Goal: Task Accomplishment & Management: Use online tool/utility

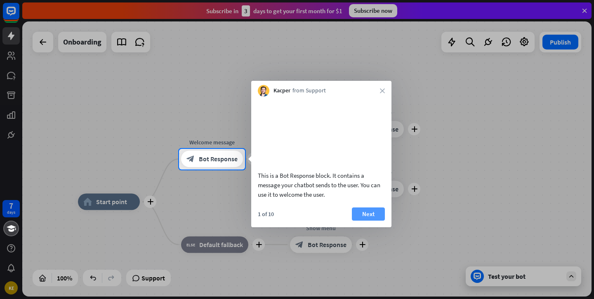
click at [366, 221] on button "Next" at bounding box center [368, 213] width 33 height 13
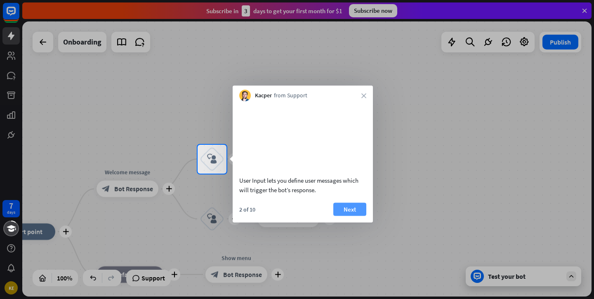
click at [355, 216] on button "Next" at bounding box center [349, 208] width 33 height 13
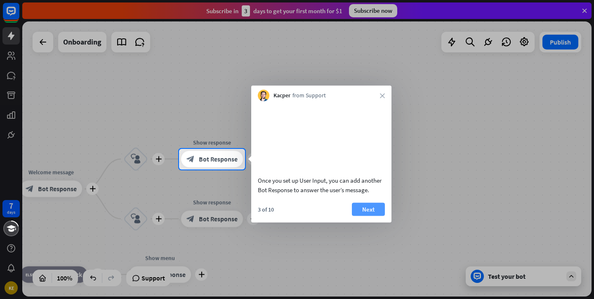
click at [361, 216] on button "Next" at bounding box center [368, 208] width 33 height 13
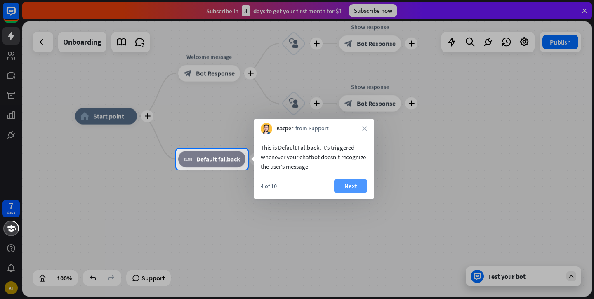
click at [352, 184] on button "Next" at bounding box center [350, 185] width 33 height 13
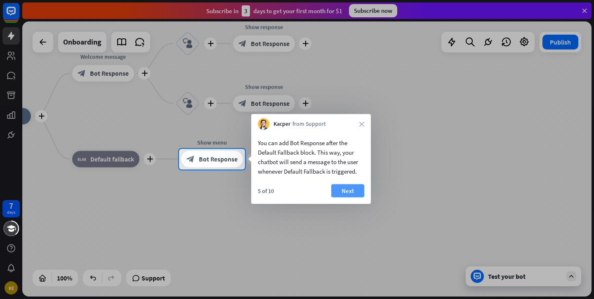
click at [351, 188] on button "Next" at bounding box center [347, 190] width 33 height 13
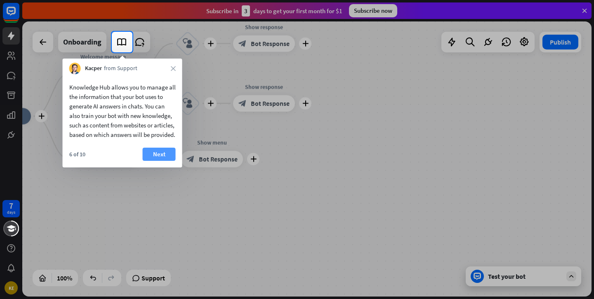
click at [158, 161] on button "Next" at bounding box center [159, 154] width 33 height 13
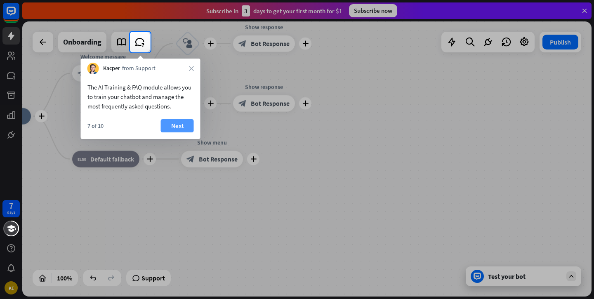
click at [172, 130] on button "Next" at bounding box center [177, 125] width 33 height 13
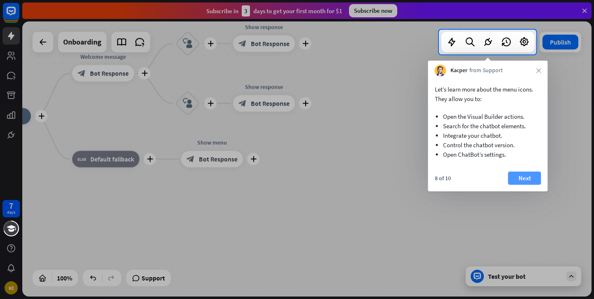
click at [513, 175] on button "Next" at bounding box center [524, 178] width 33 height 13
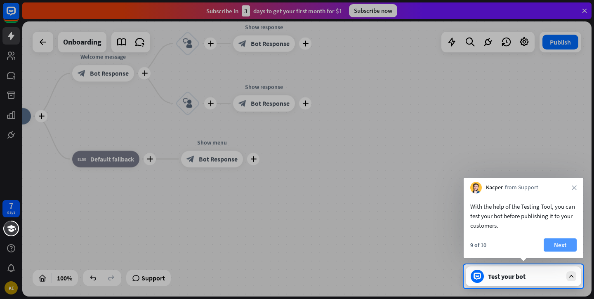
click at [555, 245] on button "Next" at bounding box center [560, 244] width 33 height 13
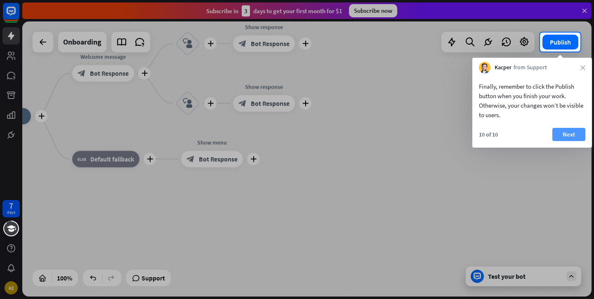
click at [559, 132] on button "Next" at bounding box center [568, 134] width 33 height 13
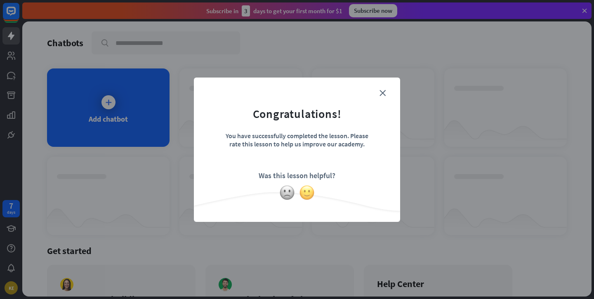
click at [309, 186] on img at bounding box center [307, 193] width 16 height 16
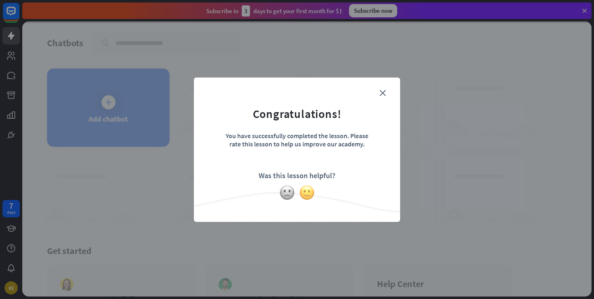
click at [306, 191] on img at bounding box center [307, 193] width 16 height 16
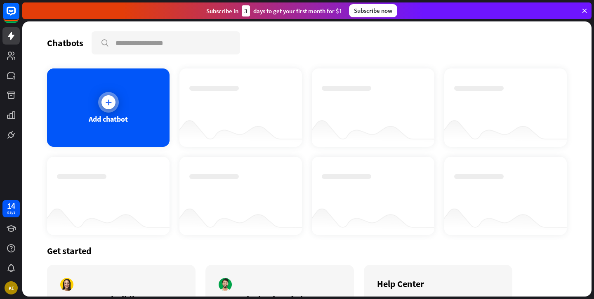
click at [67, 129] on div "Add chatbot" at bounding box center [108, 107] width 122 height 78
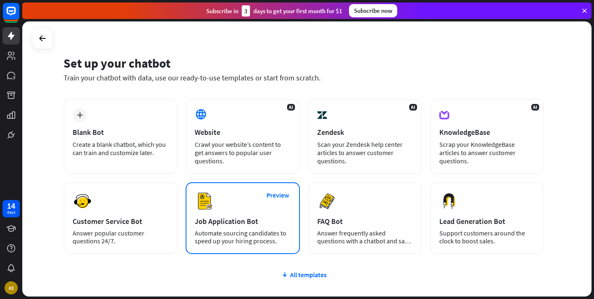
scroll to position [8, 0]
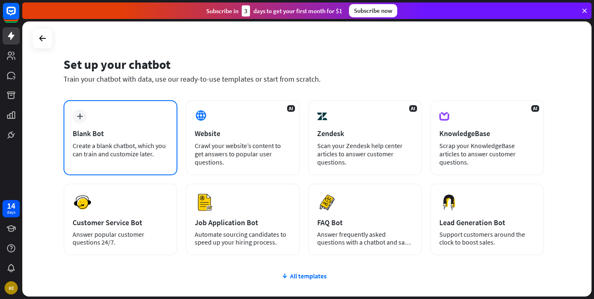
click at [118, 115] on div "plus Blank Bot Create a blank chatbot, which you can train and customize later." at bounding box center [121, 137] width 114 height 75
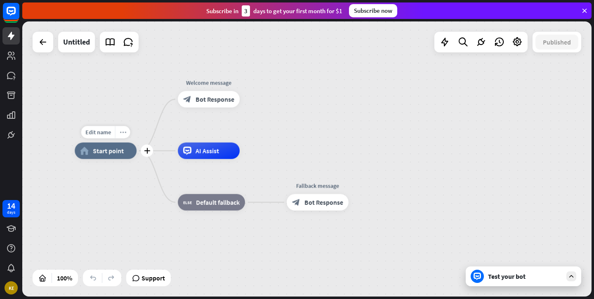
click at [122, 131] on icon "more_horiz" at bounding box center [123, 132] width 7 height 6
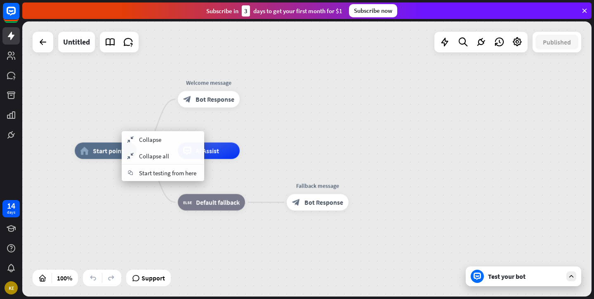
click at [119, 117] on div "home_2 Start point Welcome message block_bot_response Bot Response AI Assist bl…" at bounding box center [306, 158] width 569 height 275
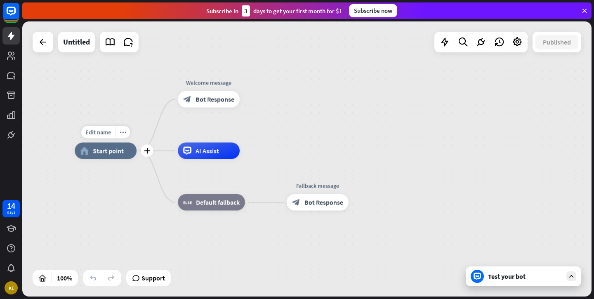
click at [111, 148] on span "Start point" at bounding box center [108, 150] width 31 height 8
click at [118, 109] on div "home_2 Start point Welcome message block_bot_response Bot Response AI Assist bl…" at bounding box center [306, 158] width 569 height 275
click at [197, 101] on span "Bot Response" at bounding box center [214, 99] width 39 height 8
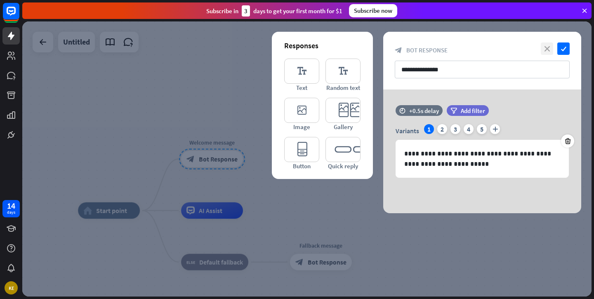
click at [545, 49] on icon "close" at bounding box center [547, 48] width 12 height 12
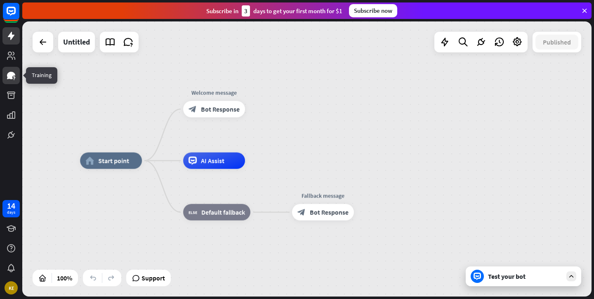
click at [12, 81] on link at bounding box center [10, 75] width 17 height 17
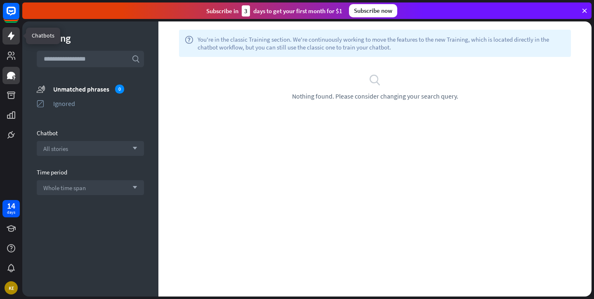
click at [11, 38] on icon at bounding box center [11, 36] width 7 height 8
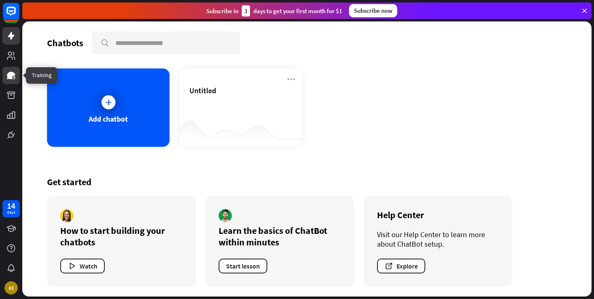
click at [3, 74] on link at bounding box center [10, 75] width 17 height 17
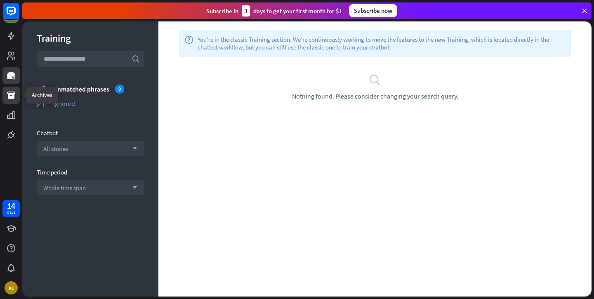
click at [8, 102] on link at bounding box center [10, 95] width 17 height 17
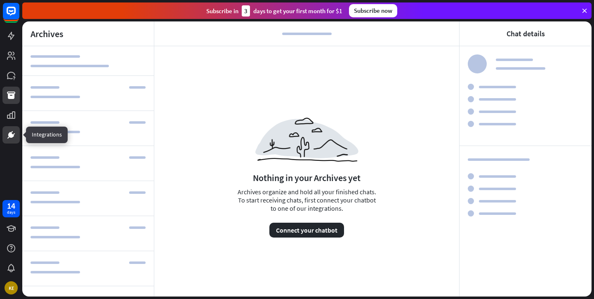
click at [12, 135] on icon at bounding box center [11, 134] width 5 height 5
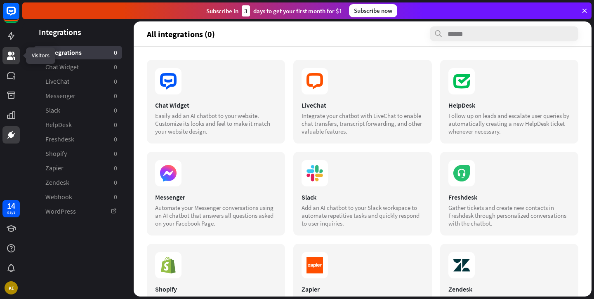
click at [7, 57] on icon at bounding box center [11, 56] width 10 height 10
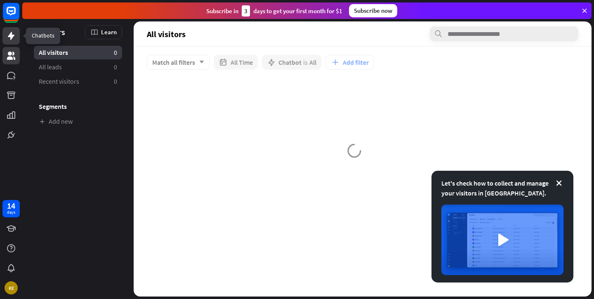
click at [5, 42] on link at bounding box center [10, 35] width 17 height 17
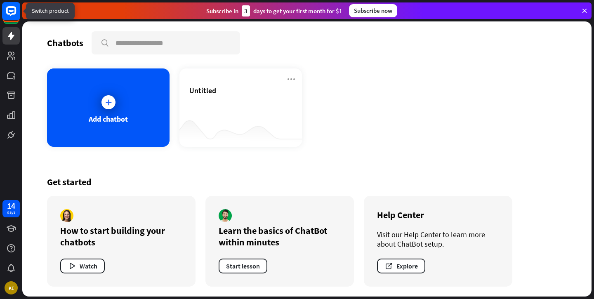
click at [8, 12] on rect at bounding box center [11, 11] width 18 height 18
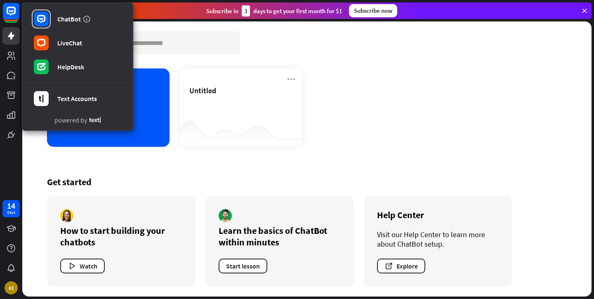
click at [144, 127] on div "Add chatbot" at bounding box center [108, 107] width 122 height 78
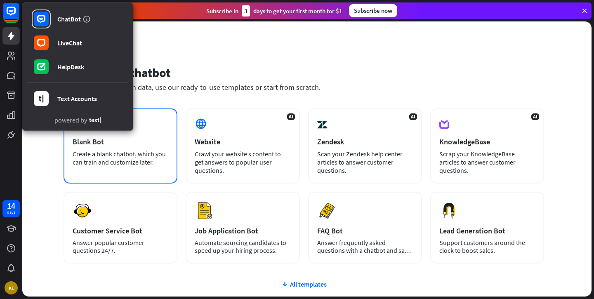
click at [141, 134] on div "plus Blank Bot Create a blank chatbot, which you can train and customize later." at bounding box center [121, 145] width 114 height 75
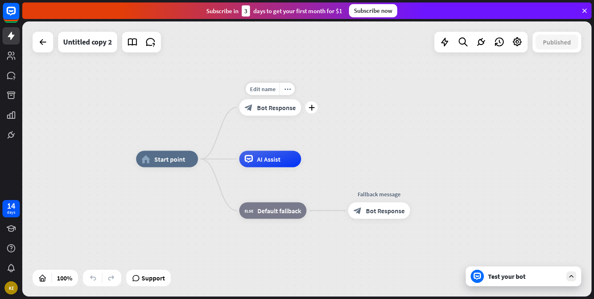
click at [259, 113] on div "block_bot_response Bot Response" at bounding box center [270, 107] width 62 height 16
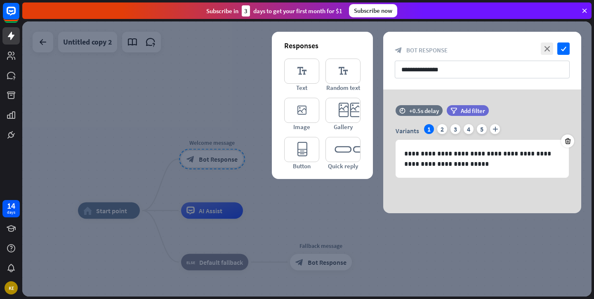
click at [334, 210] on div at bounding box center [306, 158] width 569 height 275
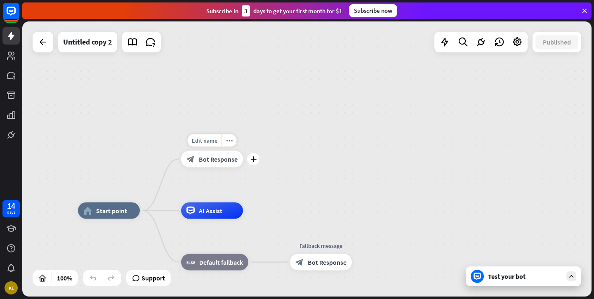
click at [233, 160] on span "Bot Response" at bounding box center [218, 159] width 39 height 8
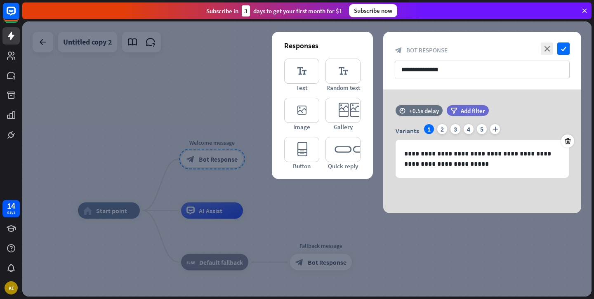
click at [264, 193] on div at bounding box center [306, 158] width 569 height 275
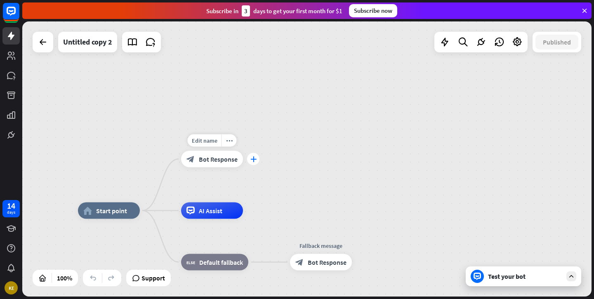
click at [252, 162] on div "plus" at bounding box center [253, 159] width 12 height 12
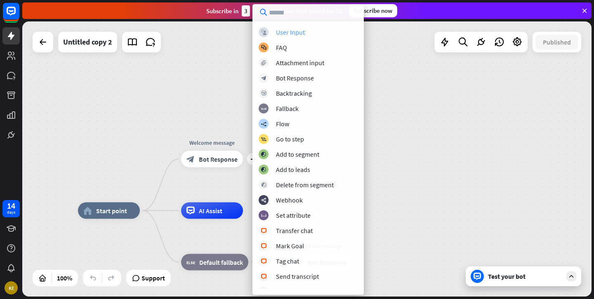
click at [292, 34] on div "User Input" at bounding box center [290, 32] width 29 height 8
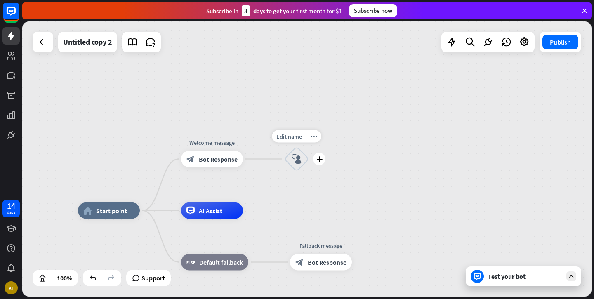
click at [297, 157] on icon "block_user_input" at bounding box center [297, 159] width 10 height 10
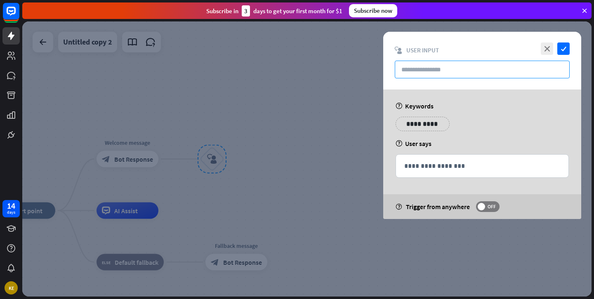
click at [427, 70] on input "text" at bounding box center [482, 70] width 175 height 18
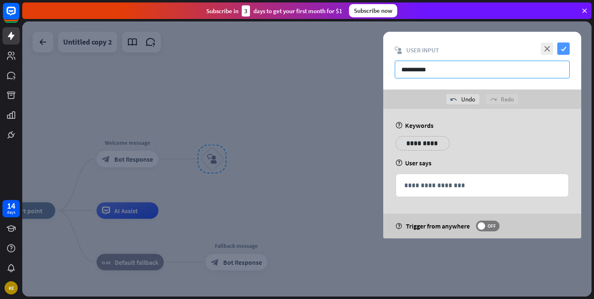
type input "**********"
click at [562, 48] on icon "check" at bounding box center [563, 48] width 12 height 12
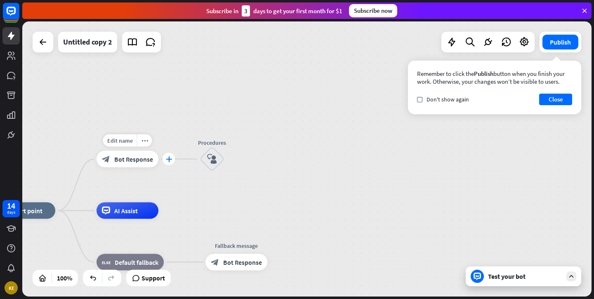
click at [167, 158] on icon "plus" at bounding box center [169, 159] width 6 height 6
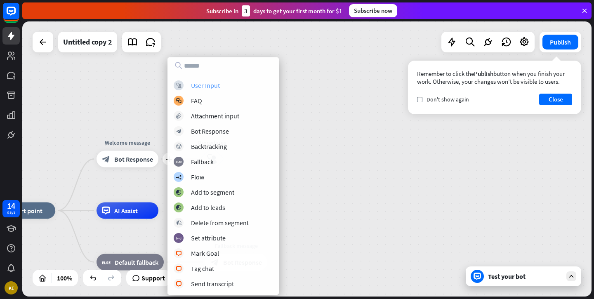
click at [206, 86] on div "User Input" at bounding box center [205, 85] width 29 height 8
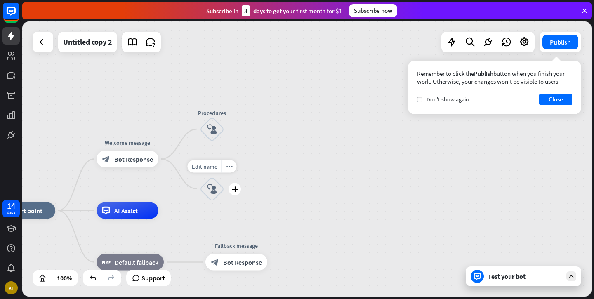
click at [207, 185] on icon "block_user_input" at bounding box center [212, 189] width 10 height 10
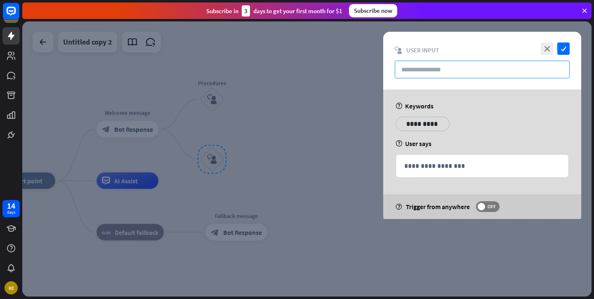
click at [430, 75] on input "text" at bounding box center [482, 70] width 175 height 18
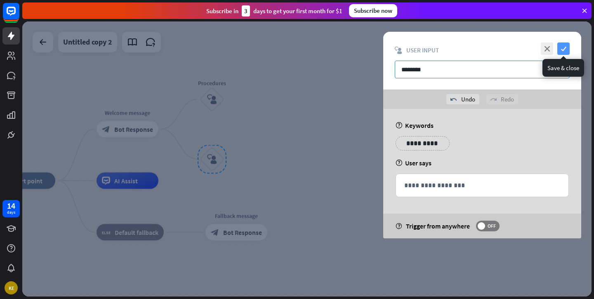
type input "********"
click at [566, 44] on icon "check" at bounding box center [563, 48] width 12 height 12
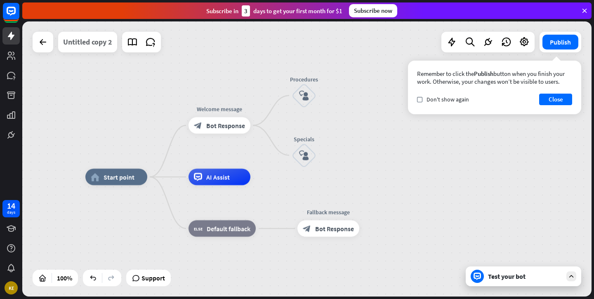
click at [89, 43] on div "Untitled copy 2" at bounding box center [87, 42] width 49 height 21
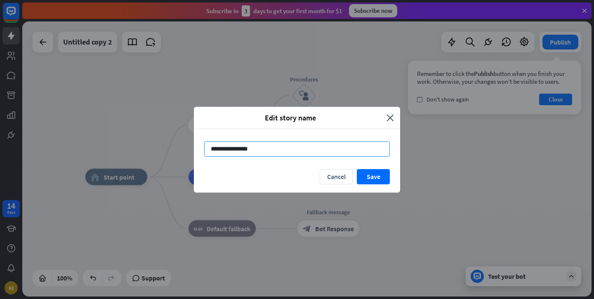
drag, startPoint x: 250, startPoint y: 148, endPoint x: 211, endPoint y: 148, distance: 38.4
click at [211, 148] on input "**********" at bounding box center [297, 148] width 186 height 15
type input "**********"
click at [368, 182] on button "Save" at bounding box center [373, 176] width 33 height 15
